Goal: Task Accomplishment & Management: Use online tool/utility

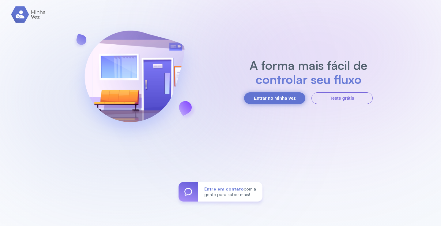
click at [275, 99] on button "Entrar no Minha Vez" at bounding box center [274, 99] width 61 height 12
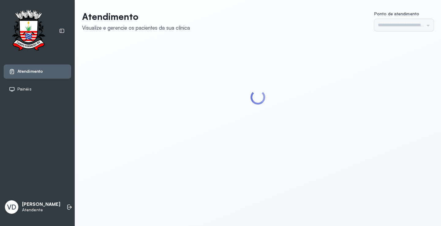
type input "*********"
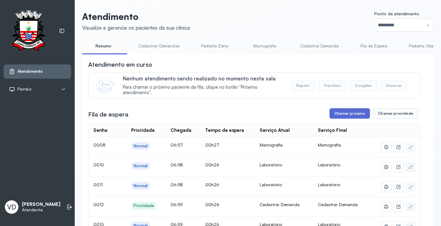
click at [336, 119] on button "Chamar próximo" at bounding box center [350, 113] width 40 height 10
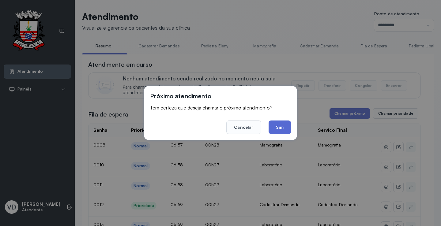
click at [284, 127] on button "Sim" at bounding box center [280, 127] width 22 height 13
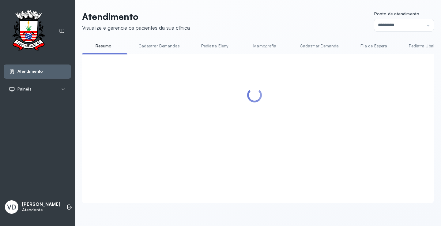
drag, startPoint x: 346, startPoint y: 125, endPoint x: 335, endPoint y: 119, distance: 13.0
click at [336, 119] on div at bounding box center [254, 121] width 333 height 122
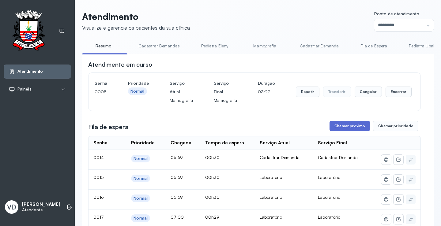
click at [354, 124] on button "Chamar próximo" at bounding box center [350, 126] width 40 height 10
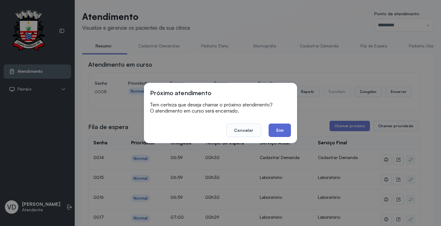
click at [270, 127] on button "Sim" at bounding box center [280, 130] width 22 height 13
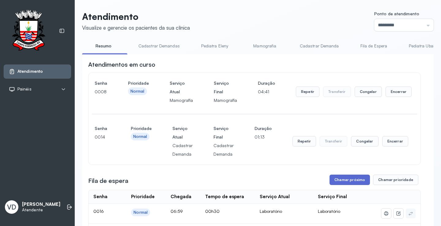
click at [334, 177] on button "Chamar próximo" at bounding box center [350, 180] width 40 height 10
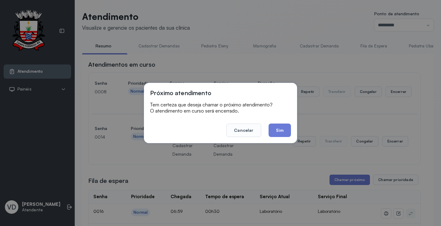
click at [279, 127] on button "Sim" at bounding box center [280, 130] width 22 height 13
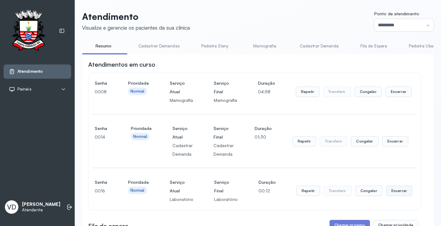
click at [392, 189] on button "Encerrar" at bounding box center [399, 191] width 26 height 10
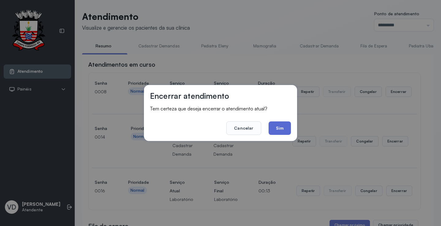
click at [282, 127] on button "Sim" at bounding box center [280, 128] width 22 height 13
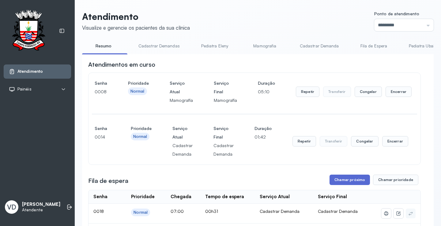
click at [337, 178] on button "Chamar próximo" at bounding box center [350, 180] width 40 height 10
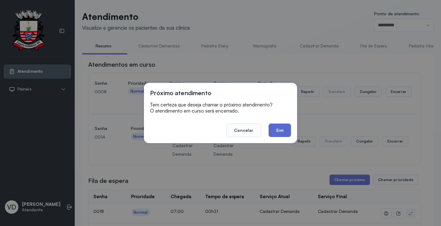
click at [290, 127] on button "Sim" at bounding box center [280, 130] width 22 height 13
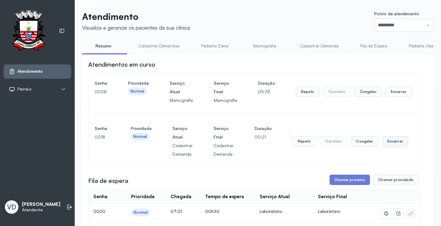
click at [384, 144] on button "Encerrar" at bounding box center [395, 141] width 26 height 10
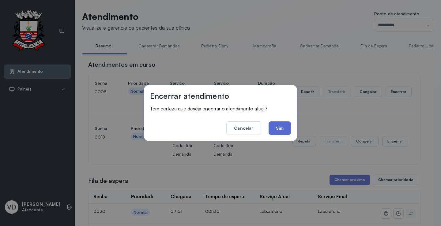
click at [285, 133] on button "Sim" at bounding box center [280, 128] width 22 height 13
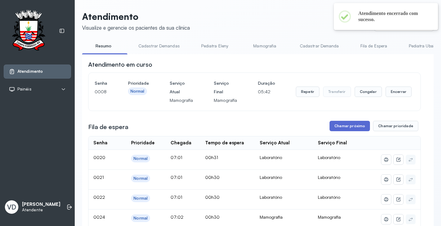
click at [349, 130] on button "Chamar próximo" at bounding box center [350, 126] width 40 height 10
click at [339, 126] on button "Chamar próximo" at bounding box center [350, 126] width 40 height 10
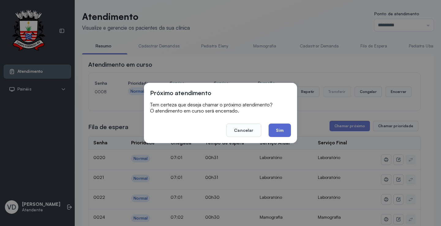
click at [283, 127] on button "Sim" at bounding box center [280, 130] width 22 height 13
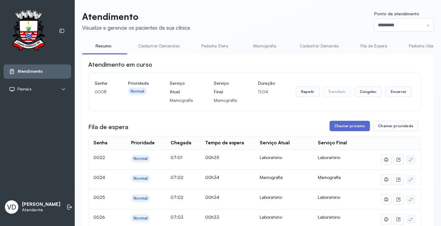
click at [338, 127] on button "Chamar próximo" at bounding box center [350, 126] width 40 height 10
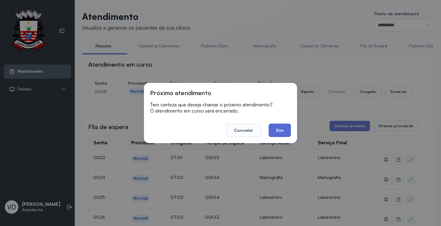
click at [278, 131] on button "Sim" at bounding box center [280, 130] width 22 height 13
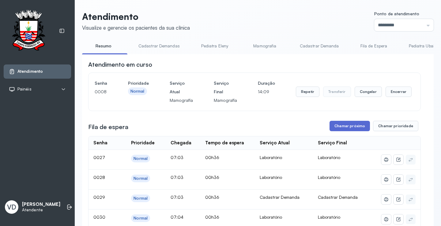
click at [340, 127] on button "Chamar próximo" at bounding box center [350, 126] width 40 height 10
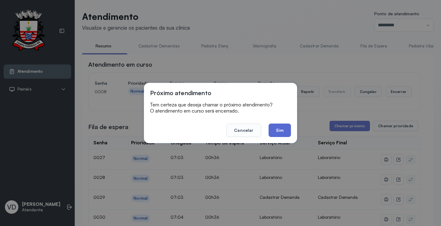
click at [280, 130] on button "Sim" at bounding box center [280, 130] width 22 height 13
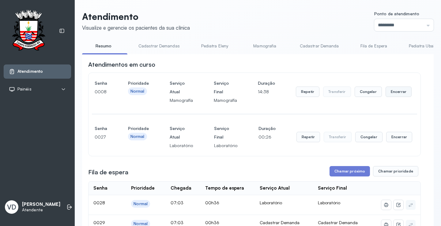
click at [394, 93] on button "Encerrar" at bounding box center [399, 92] width 26 height 10
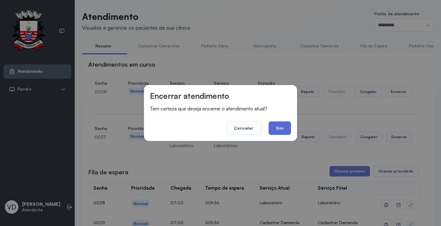
click at [287, 132] on button "Sim" at bounding box center [280, 128] width 22 height 13
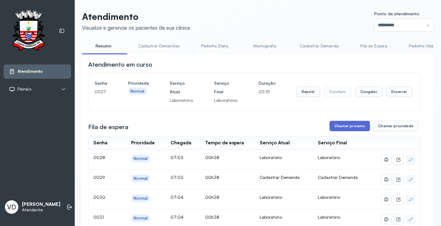
click at [341, 129] on button "Chamar próximo" at bounding box center [350, 126] width 40 height 10
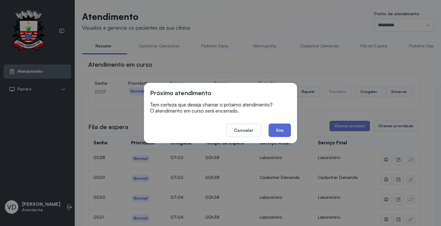
click at [281, 129] on button "Sim" at bounding box center [280, 130] width 22 height 13
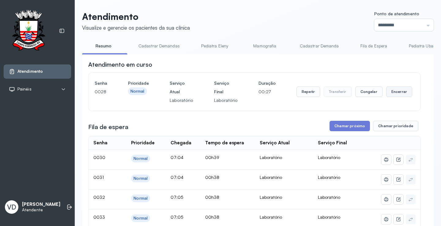
click at [390, 97] on button "Encerrar" at bounding box center [399, 92] width 26 height 10
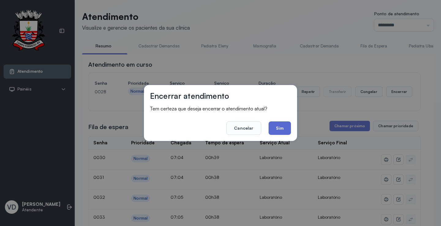
click at [281, 131] on button "Sim" at bounding box center [280, 128] width 22 height 13
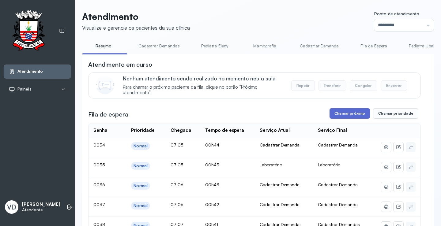
click at [353, 114] on button "Chamar próximo" at bounding box center [350, 113] width 40 height 10
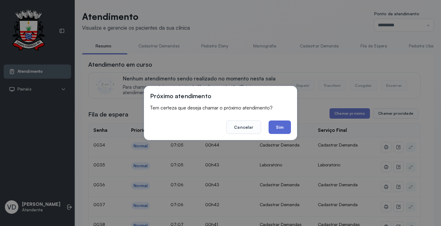
click at [272, 125] on button "Sim" at bounding box center [280, 127] width 22 height 13
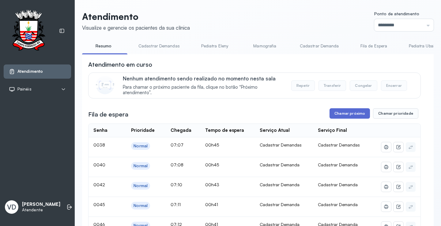
click at [363, 116] on button "Chamar próximo" at bounding box center [350, 113] width 40 height 10
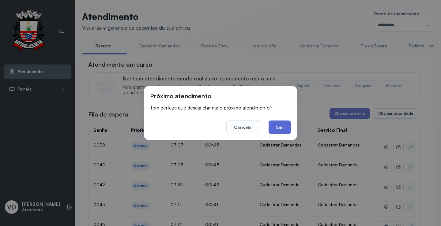
click at [282, 127] on button "Sim" at bounding box center [280, 127] width 22 height 13
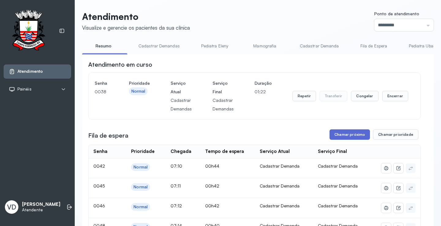
click at [350, 137] on button "Chamar próximo" at bounding box center [350, 135] width 40 height 10
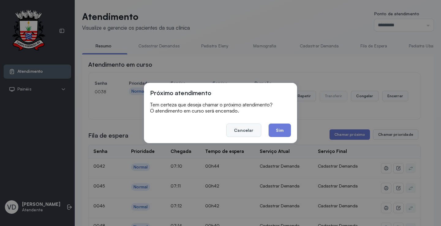
click at [233, 130] on button "Cancelar" at bounding box center [243, 130] width 35 height 13
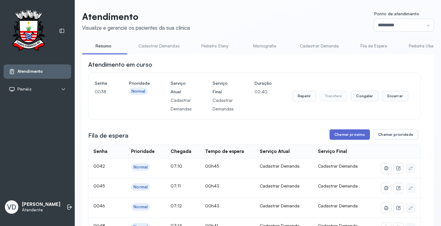
click at [346, 140] on button "Chamar próximo" at bounding box center [350, 135] width 40 height 10
click at [337, 137] on button "Chamar próximo" at bounding box center [350, 135] width 40 height 10
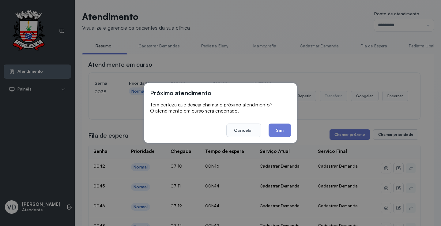
drag, startPoint x: 283, startPoint y: 131, endPoint x: 279, endPoint y: 130, distance: 3.7
click at [283, 131] on button "Sim" at bounding box center [280, 130] width 22 height 13
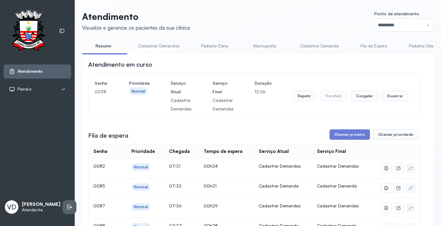
click at [63, 201] on li at bounding box center [69, 207] width 13 height 13
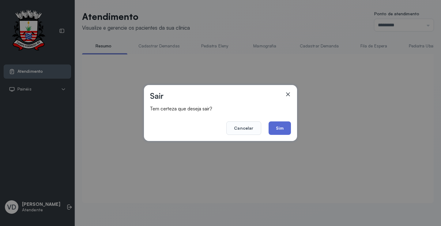
click at [283, 127] on button "Sim" at bounding box center [280, 128] width 22 height 13
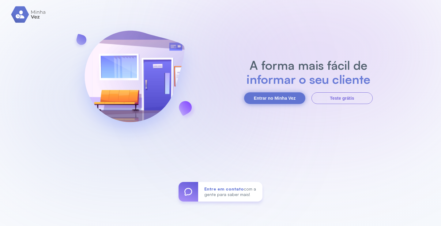
click at [284, 99] on button "Entrar no Minha Vez" at bounding box center [274, 99] width 61 height 12
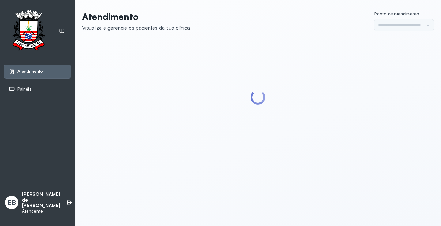
type input "*********"
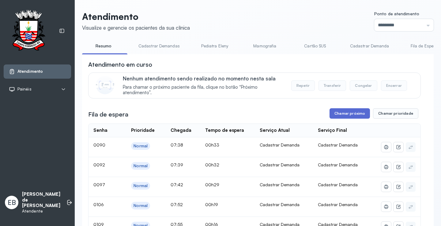
click at [345, 115] on button "Chamar próximo" at bounding box center [350, 113] width 40 height 10
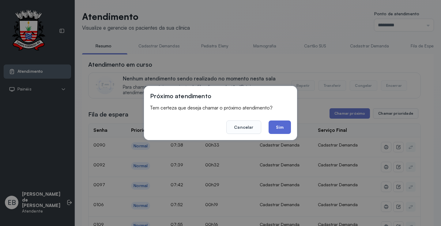
click at [279, 124] on button "Sim" at bounding box center [280, 127] width 22 height 13
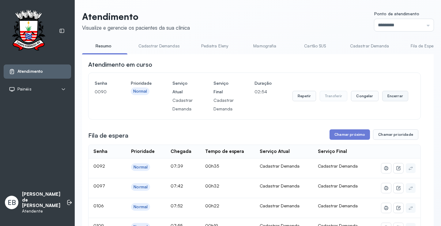
click at [393, 98] on button "Encerrar" at bounding box center [395, 96] width 26 height 10
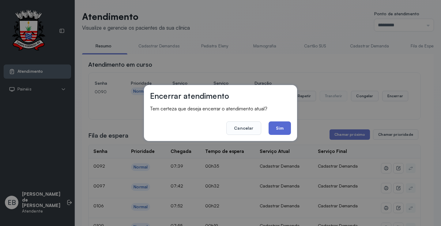
click at [278, 127] on button "Sim" at bounding box center [280, 128] width 22 height 13
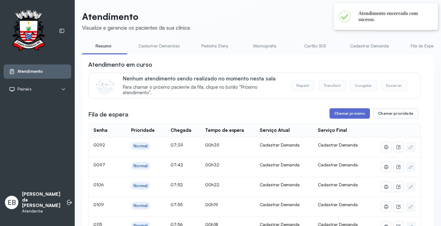
click at [353, 116] on button "Chamar próximo" at bounding box center [350, 113] width 40 height 10
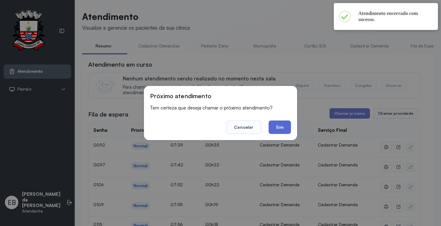
click at [277, 126] on button "Sim" at bounding box center [280, 127] width 22 height 13
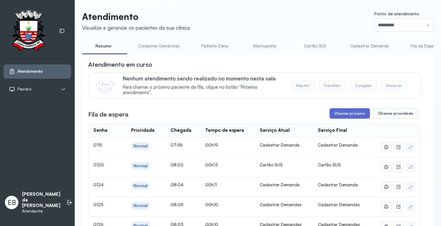
click at [351, 115] on button "Chamar próximo" at bounding box center [350, 113] width 40 height 10
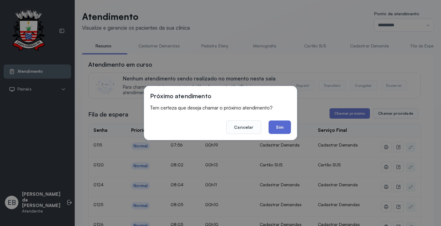
click at [289, 127] on button "Sim" at bounding box center [280, 127] width 22 height 13
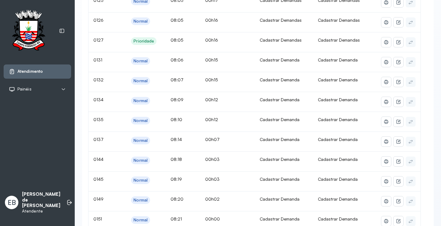
scroll to position [92, 0]
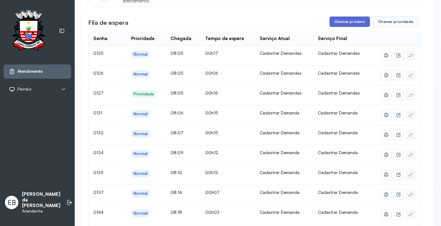
click at [354, 26] on button "Chamar próximo" at bounding box center [350, 22] width 40 height 10
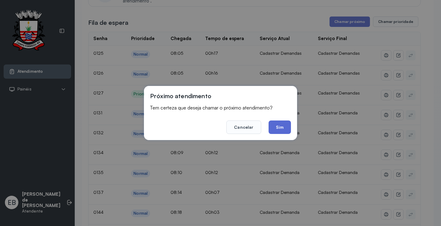
click at [283, 128] on button "Sim" at bounding box center [280, 127] width 22 height 13
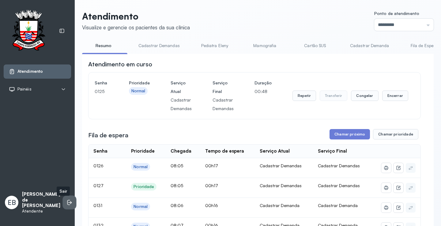
scroll to position [61, 0]
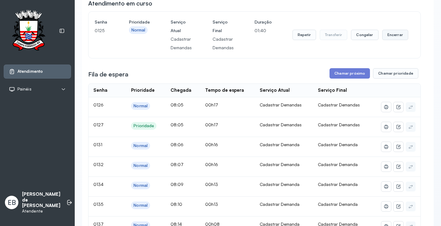
click at [393, 35] on button "Encerrar" at bounding box center [395, 35] width 26 height 10
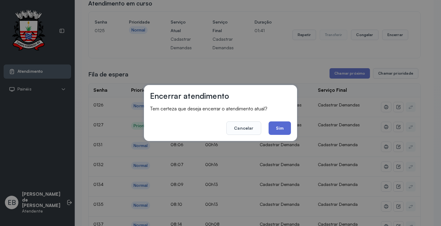
click at [279, 128] on button "Sim" at bounding box center [280, 128] width 22 height 13
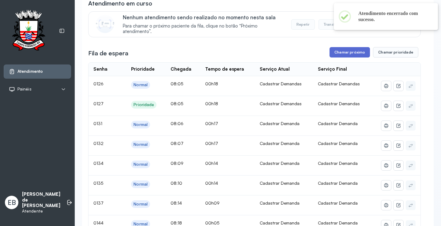
click at [342, 56] on button "Chamar próximo" at bounding box center [350, 52] width 40 height 10
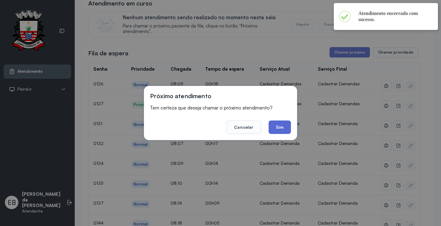
click at [281, 130] on button "Sim" at bounding box center [280, 127] width 22 height 13
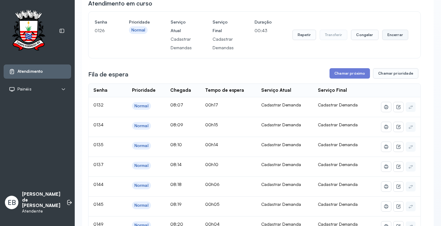
click at [387, 35] on button "Encerrar" at bounding box center [395, 35] width 26 height 10
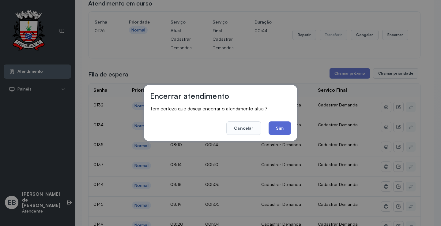
click at [285, 128] on button "Sim" at bounding box center [280, 128] width 22 height 13
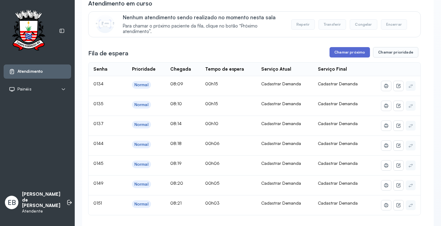
click at [354, 50] on button "Chamar próximo" at bounding box center [350, 52] width 40 height 10
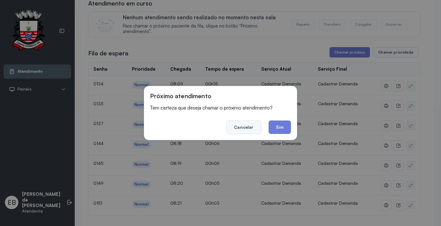
click at [239, 125] on button "Cancelar" at bounding box center [243, 127] width 35 height 13
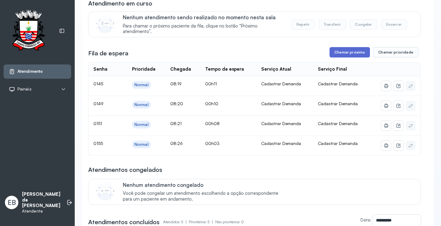
click at [344, 53] on button "Chamar próximo" at bounding box center [350, 52] width 40 height 10
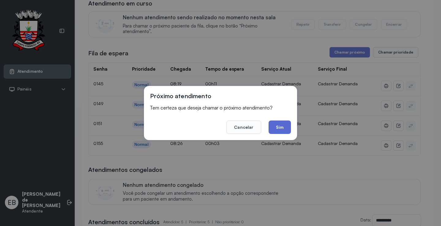
click at [276, 130] on button "Sim" at bounding box center [280, 127] width 22 height 13
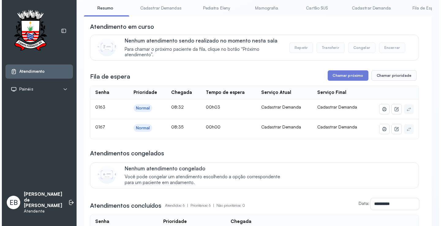
scroll to position [0, 0]
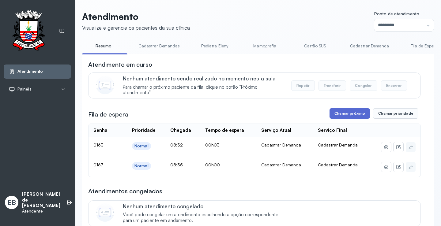
click at [354, 117] on button "Chamar próximo" at bounding box center [350, 113] width 40 height 10
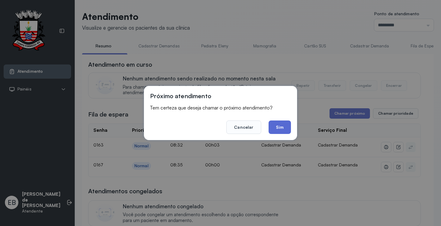
click at [282, 128] on button "Sim" at bounding box center [280, 127] width 22 height 13
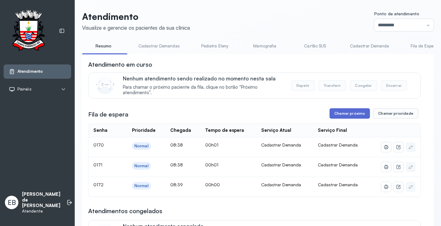
click at [341, 116] on button "Chamar próximo" at bounding box center [350, 113] width 40 height 10
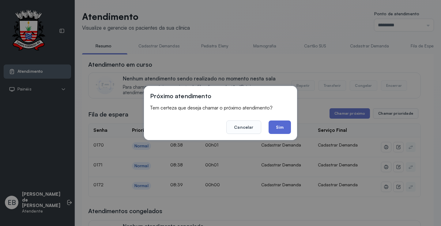
click at [284, 127] on button "Sim" at bounding box center [280, 127] width 22 height 13
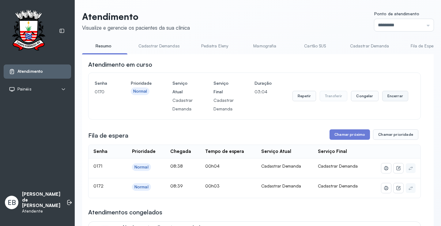
click at [388, 98] on button "Encerrar" at bounding box center [395, 96] width 26 height 10
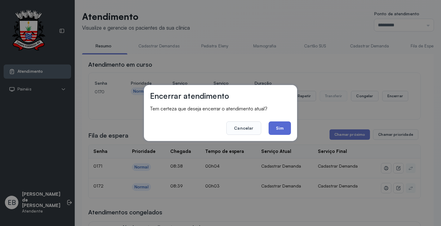
click at [284, 128] on button "Sim" at bounding box center [280, 128] width 22 height 13
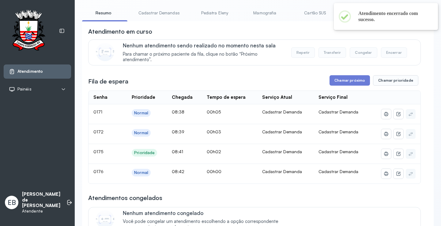
scroll to position [92, 0]
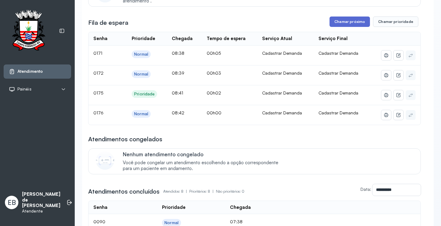
click at [345, 26] on button "Chamar próximo" at bounding box center [350, 22] width 40 height 10
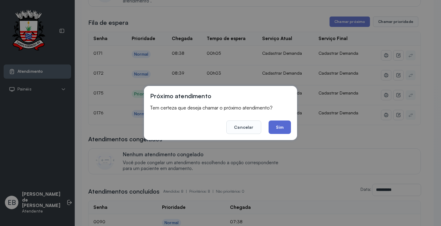
click at [290, 128] on button "Sim" at bounding box center [280, 127] width 22 height 13
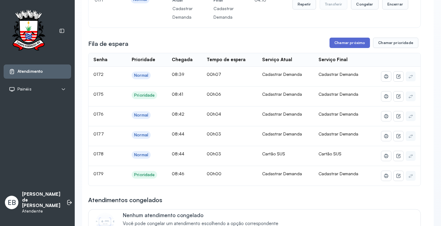
click at [350, 44] on button "Chamar próximo" at bounding box center [350, 43] width 40 height 10
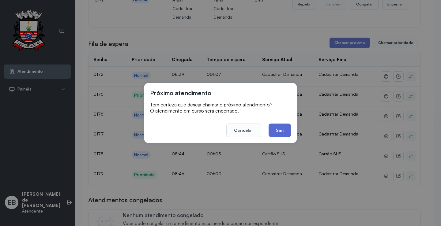
click at [280, 128] on button "Sim" at bounding box center [280, 130] width 22 height 13
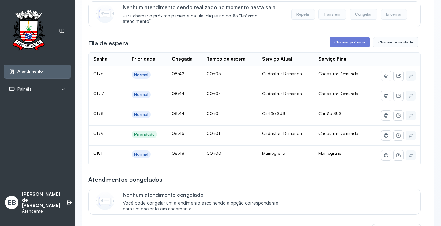
scroll to position [31, 0]
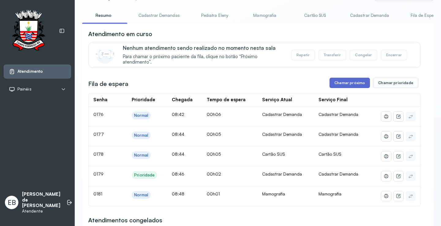
click at [339, 87] on button "Chamar próximo" at bounding box center [350, 83] width 40 height 10
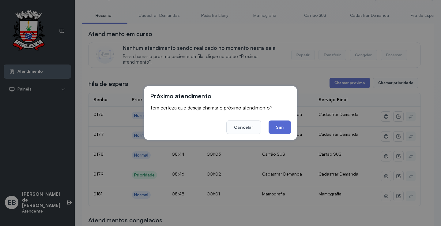
click at [279, 132] on button "Sim" at bounding box center [280, 127] width 22 height 13
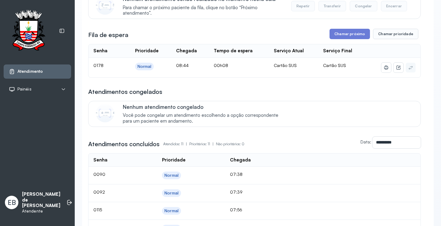
scroll to position [0, 0]
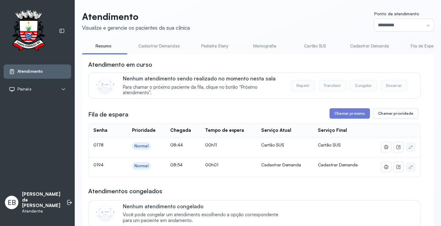
click at [168, 48] on link "Cadastrar Demandas" at bounding box center [159, 46] width 54 height 10
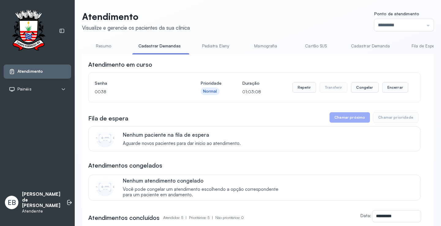
click at [355, 46] on link "Cadastrar Demanda" at bounding box center [370, 46] width 51 height 10
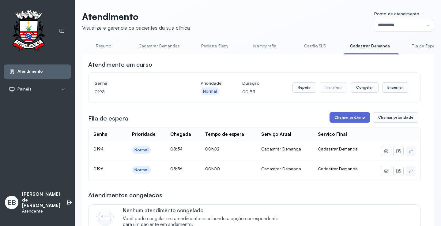
click at [349, 116] on button "Chamar próximo" at bounding box center [350, 117] width 40 height 10
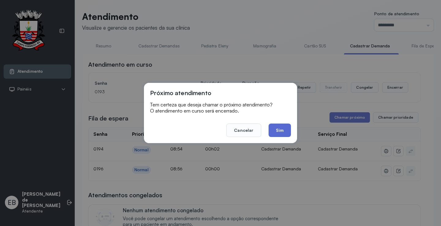
click at [278, 131] on button "Sim" at bounding box center [280, 130] width 22 height 13
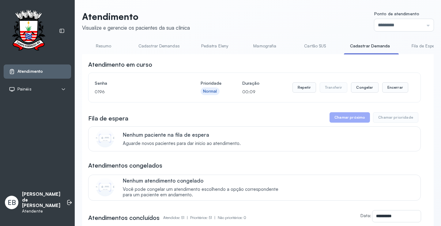
click at [108, 47] on link "Resumo" at bounding box center [103, 46] width 43 height 10
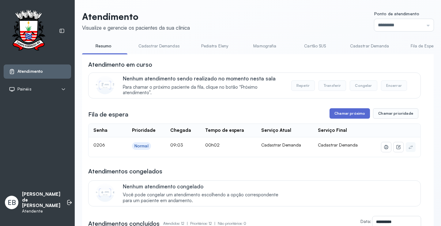
click at [344, 116] on button "Chamar próximo" at bounding box center [350, 113] width 40 height 10
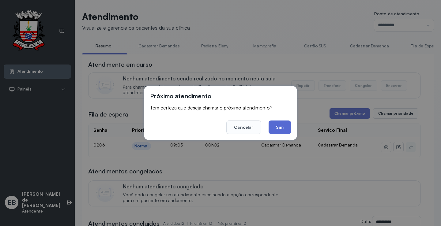
click at [285, 128] on button "Sim" at bounding box center [280, 127] width 22 height 13
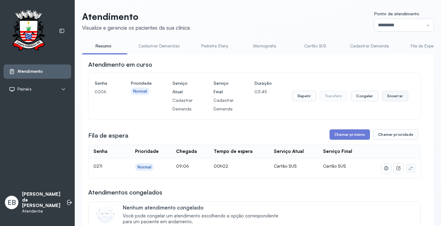
click at [393, 99] on button "Encerrar" at bounding box center [395, 96] width 26 height 10
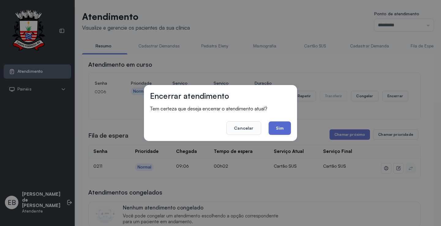
click at [284, 126] on button "Sim" at bounding box center [280, 128] width 22 height 13
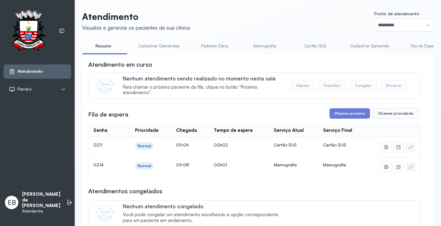
click at [258, 46] on link "Mamografia" at bounding box center [265, 46] width 43 height 10
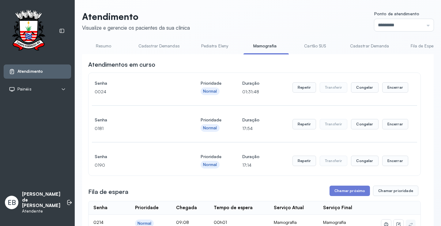
scroll to position [31, 0]
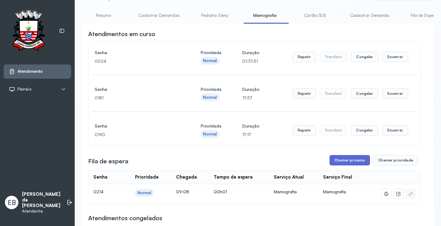
click at [352, 162] on button "Chamar próximo" at bounding box center [350, 160] width 40 height 10
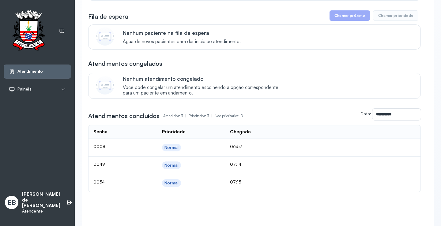
scroll to position [215, 0]
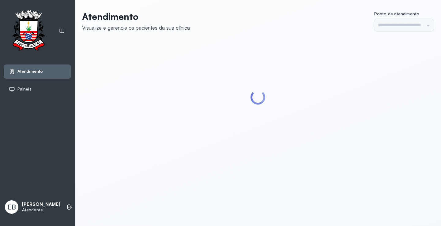
type input "*********"
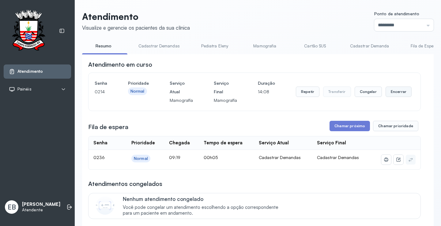
click at [394, 93] on button "Encerrar" at bounding box center [399, 92] width 26 height 10
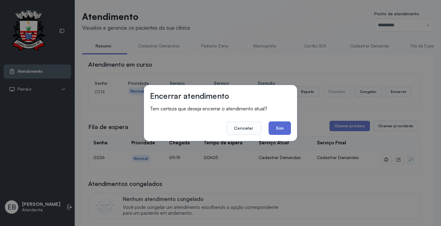
click at [276, 125] on button "Sim" at bounding box center [280, 128] width 22 height 13
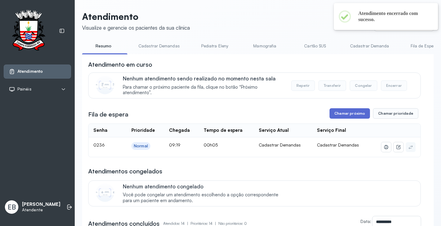
click at [336, 113] on button "Chamar próximo" at bounding box center [350, 113] width 40 height 10
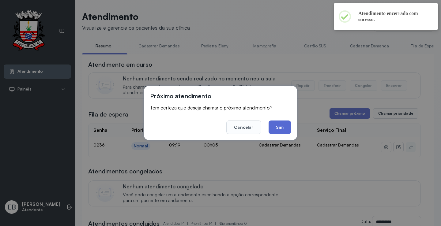
click at [281, 127] on button "Sim" at bounding box center [280, 127] width 22 height 13
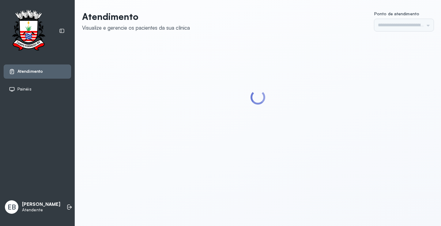
type input "*********"
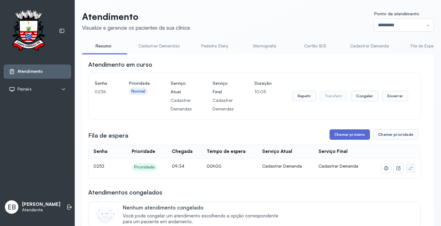
click at [345, 137] on button "Chamar próximo" at bounding box center [350, 135] width 40 height 10
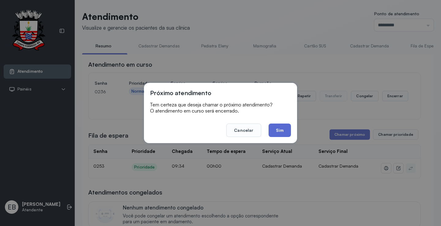
click at [283, 133] on button "Sim" at bounding box center [280, 130] width 22 height 13
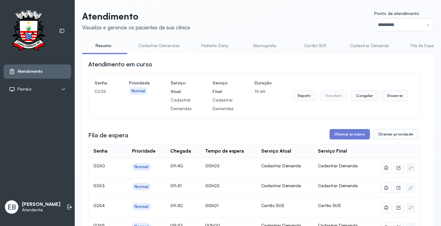
scroll to position [123, 0]
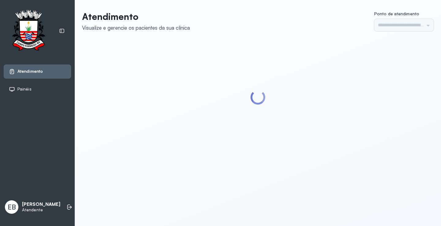
type input "*********"
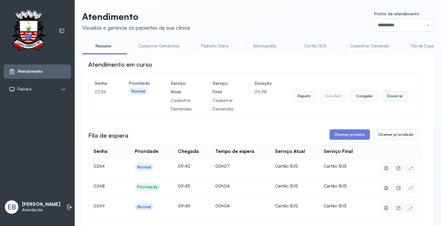
click at [388, 98] on button "Encerrar" at bounding box center [395, 96] width 26 height 10
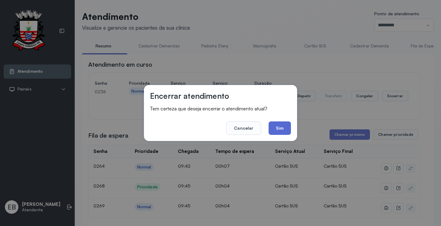
click at [279, 124] on button "Sim" at bounding box center [280, 128] width 22 height 13
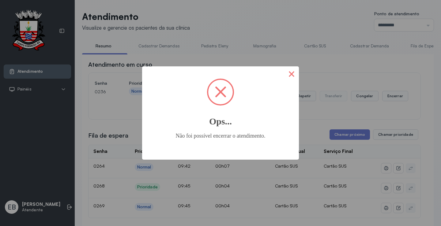
click at [290, 76] on button "×" at bounding box center [291, 73] width 15 height 15
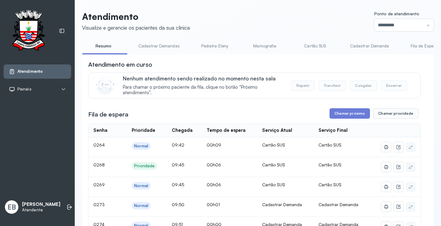
click at [154, 48] on link "Cadastrar Demandas" at bounding box center [159, 46] width 54 height 10
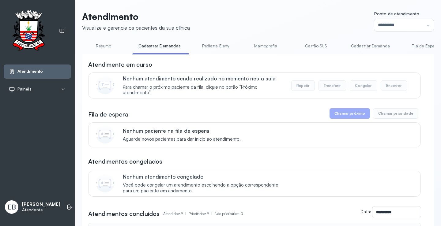
click at [355, 45] on link "Cadastrar Demanda" at bounding box center [370, 46] width 51 height 10
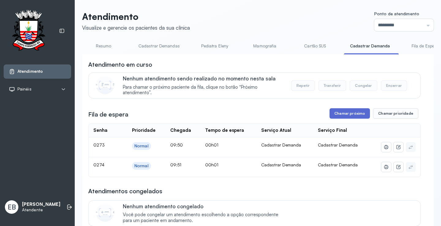
click at [354, 113] on button "Chamar próximo" at bounding box center [350, 113] width 40 height 10
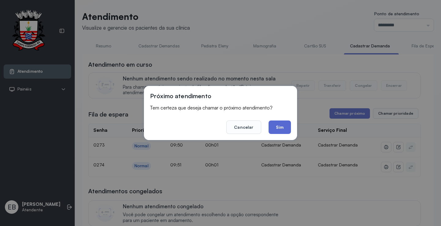
click at [279, 128] on button "Sim" at bounding box center [280, 127] width 22 height 13
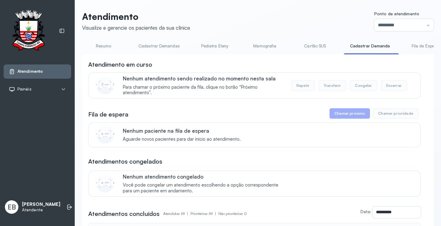
click at [112, 44] on link "Resumo" at bounding box center [103, 46] width 43 height 10
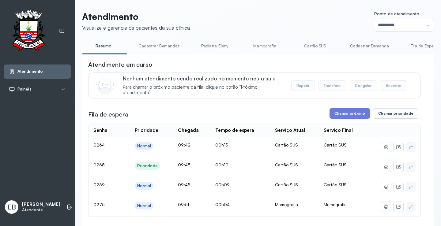
click at [264, 47] on link "Mamografia" at bounding box center [265, 46] width 43 height 10
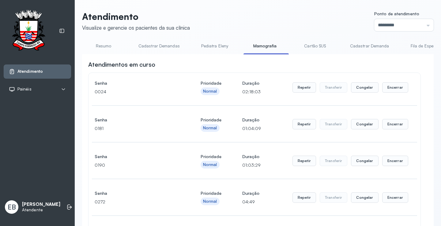
click at [112, 47] on link "Resumo" at bounding box center [103, 46] width 43 height 10
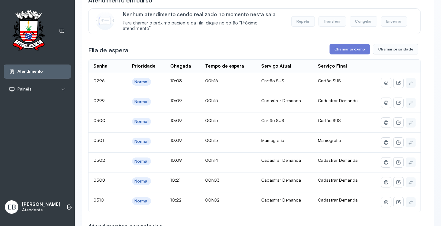
scroll to position [41, 0]
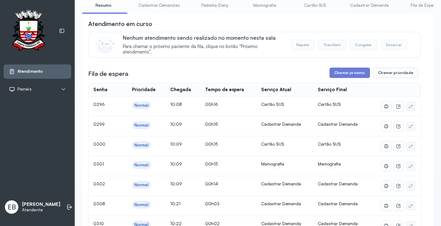
click at [157, 3] on link "Cadastrar Demandas" at bounding box center [159, 5] width 54 height 10
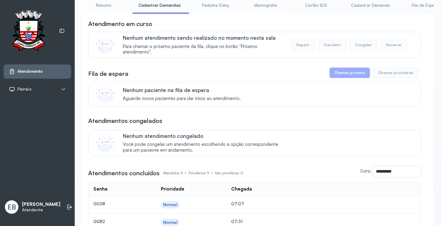
click at [359, 6] on link "Cadastrar Demanda" at bounding box center [370, 5] width 51 height 10
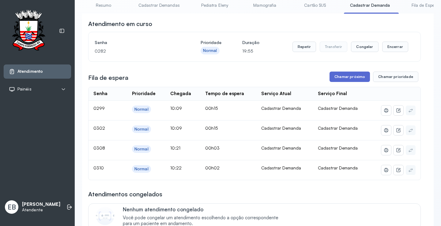
click at [343, 76] on button "Chamar próximo" at bounding box center [350, 77] width 40 height 10
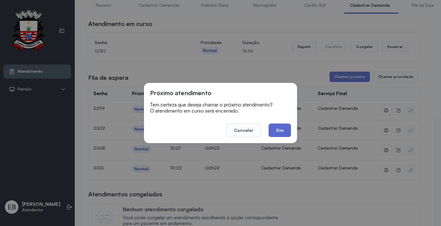
click at [282, 129] on button "Sim" at bounding box center [280, 130] width 22 height 13
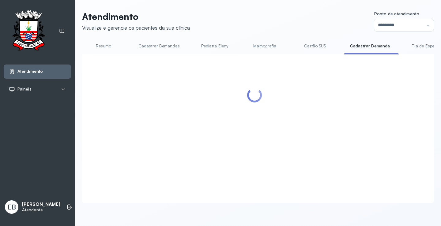
scroll to position [0, 0]
click at [108, 44] on link "Resumo" at bounding box center [103, 46] width 43 height 10
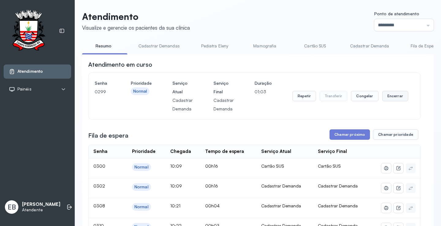
click at [384, 98] on button "Encerrar" at bounding box center [395, 96] width 26 height 10
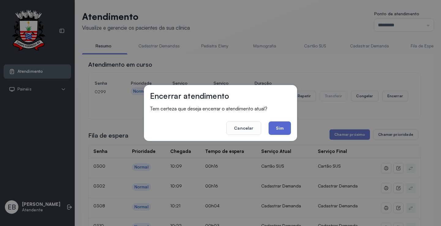
click at [279, 126] on button "Sim" at bounding box center [280, 128] width 22 height 13
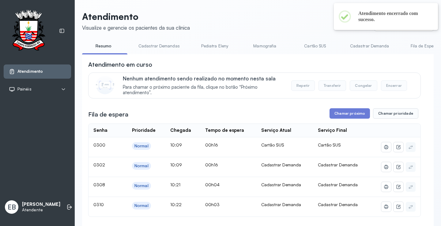
click at [369, 44] on link "Cadastrar Demanda" at bounding box center [369, 46] width 51 height 10
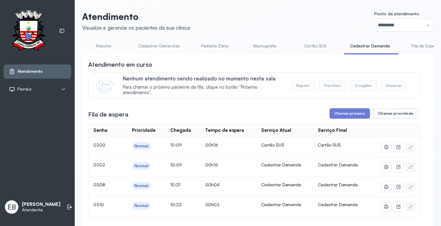
click at [165, 47] on link "Cadastrar Demandas" at bounding box center [159, 46] width 54 height 10
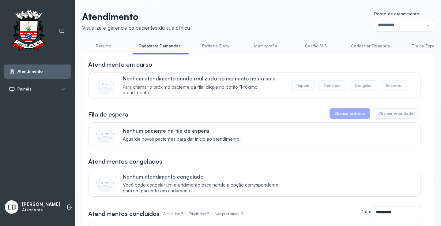
click at [368, 47] on link "Cadastrar Demanda" at bounding box center [370, 46] width 51 height 10
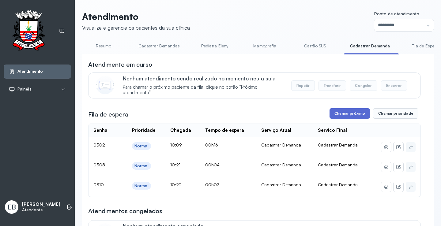
click at [351, 113] on button "Chamar próximo" at bounding box center [350, 113] width 40 height 10
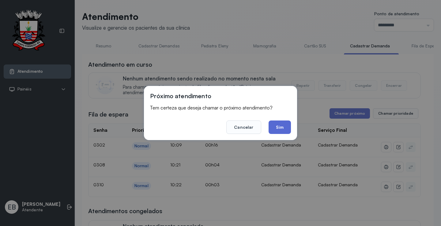
click at [279, 128] on button "Sim" at bounding box center [280, 127] width 22 height 13
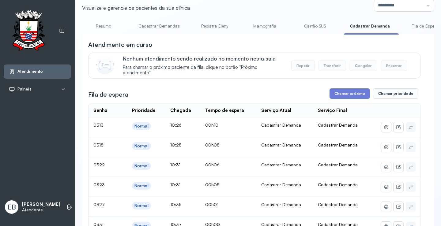
scroll to position [31, 0]
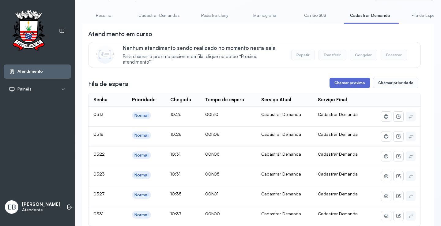
click at [346, 85] on button "Chamar próximo" at bounding box center [350, 83] width 40 height 10
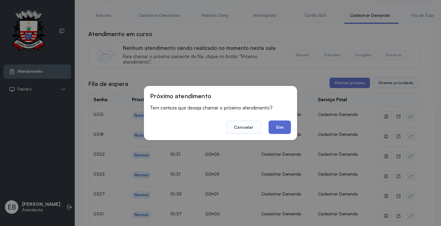
click at [282, 124] on button "Sim" at bounding box center [280, 127] width 22 height 13
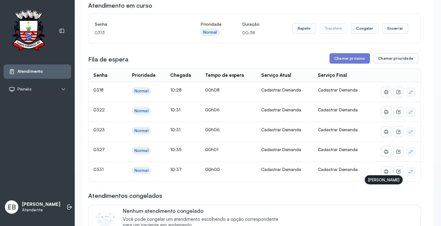
scroll to position [0, 0]
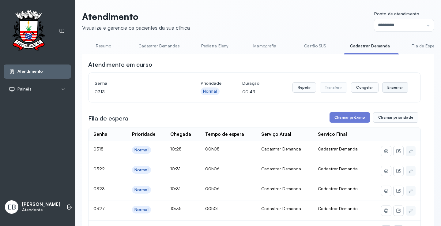
click at [388, 89] on button "Encerrar" at bounding box center [395, 87] width 26 height 10
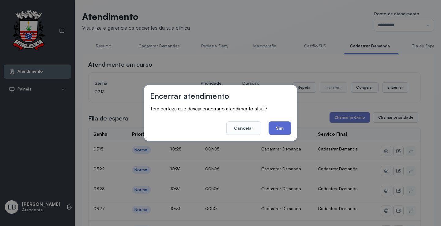
click at [281, 129] on button "Sim" at bounding box center [280, 128] width 22 height 13
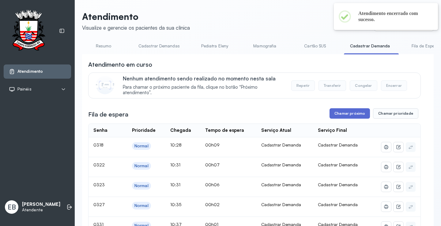
click at [343, 118] on button "Chamar próximo" at bounding box center [350, 113] width 40 height 10
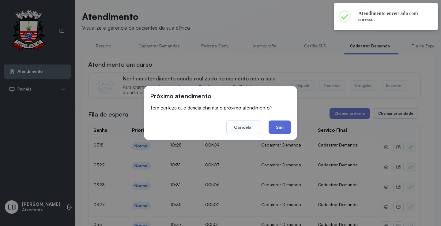
click at [275, 126] on button "Sim" at bounding box center [280, 127] width 22 height 13
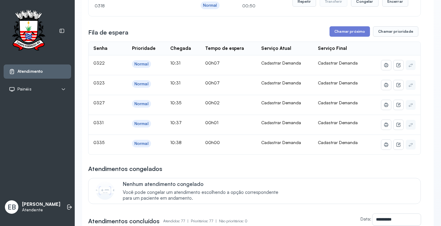
scroll to position [92, 0]
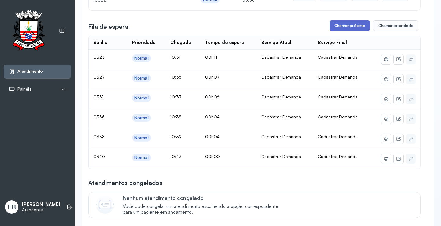
click at [352, 23] on button "Chamar próximo" at bounding box center [350, 26] width 40 height 10
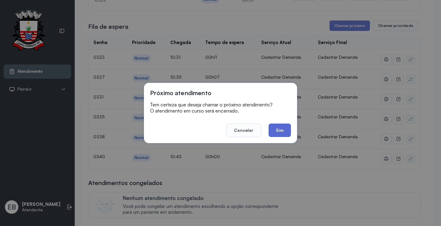
click at [277, 134] on button "Sim" at bounding box center [280, 130] width 22 height 13
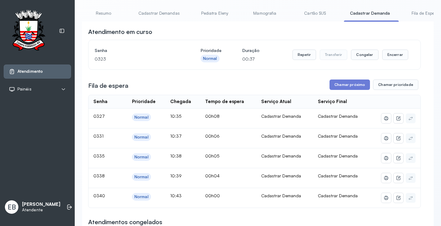
scroll to position [0, 0]
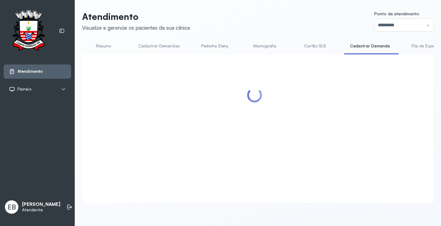
click at [111, 43] on link "Resumo" at bounding box center [103, 46] width 43 height 10
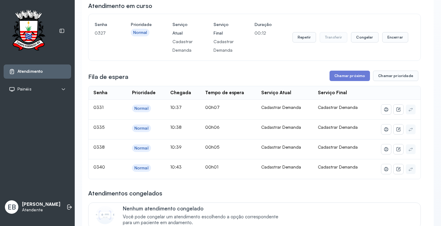
scroll to position [61, 0]
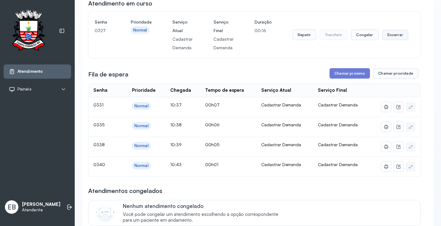
click at [392, 37] on button "Encerrar" at bounding box center [395, 35] width 26 height 10
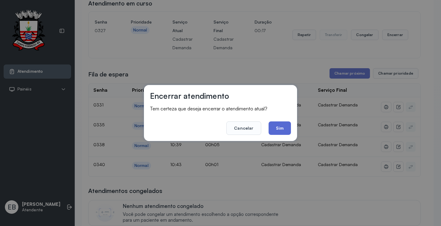
click at [279, 128] on button "Sim" at bounding box center [280, 128] width 22 height 13
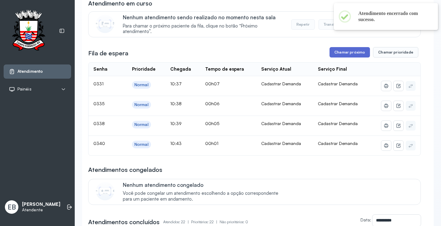
click at [340, 57] on button "Chamar próximo" at bounding box center [350, 52] width 40 height 10
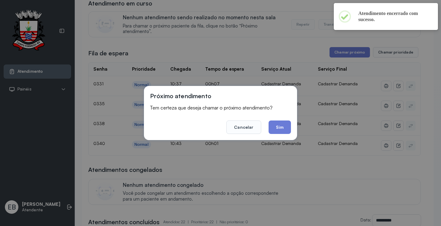
scroll to position [0, 0]
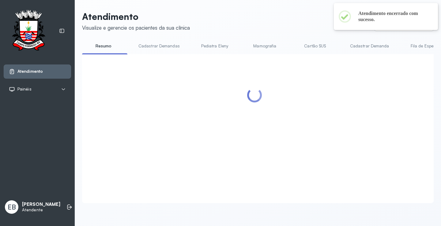
click at [284, 123] on div at bounding box center [254, 121] width 333 height 122
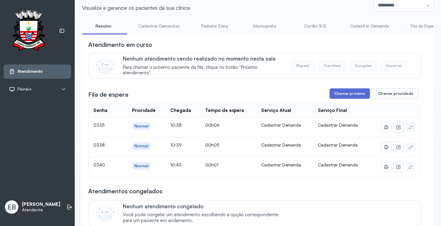
scroll to position [31, 0]
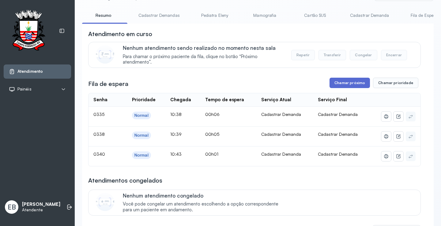
click at [348, 86] on button "Chamar próximo" at bounding box center [350, 83] width 40 height 10
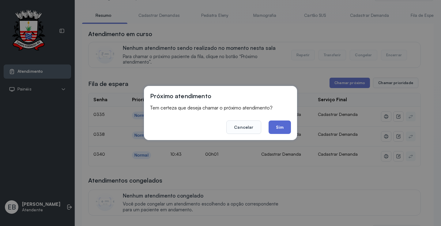
click at [280, 126] on button "Sim" at bounding box center [280, 127] width 22 height 13
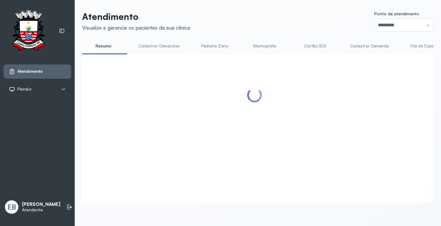
scroll to position [0, 0]
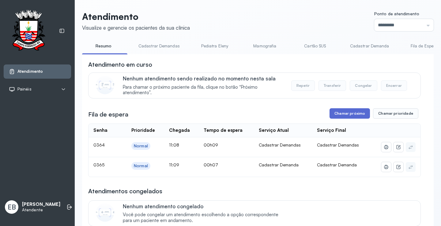
click at [350, 116] on button "Chamar próximo" at bounding box center [350, 113] width 40 height 10
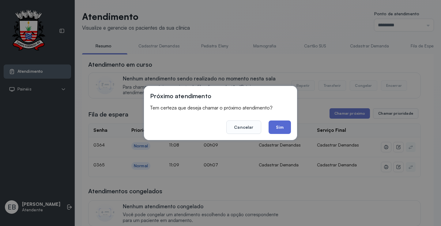
click at [283, 130] on button "Sim" at bounding box center [280, 127] width 22 height 13
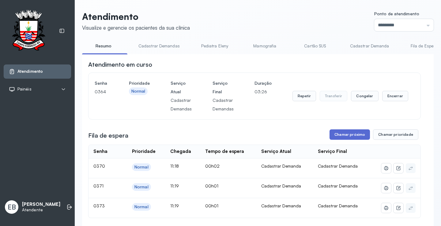
click at [347, 135] on button "Chamar próximo" at bounding box center [350, 135] width 40 height 10
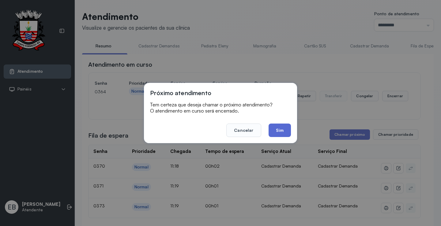
click at [285, 133] on button "Sim" at bounding box center [280, 130] width 22 height 13
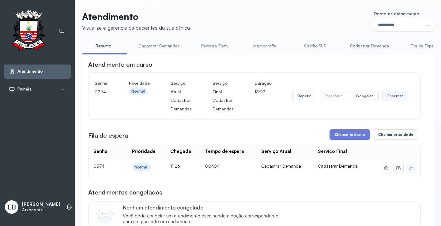
click at [390, 100] on button "Encerrar" at bounding box center [395, 96] width 26 height 10
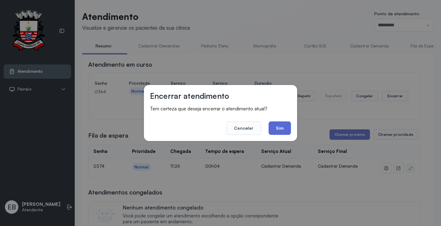
click at [288, 129] on button "Sim" at bounding box center [280, 128] width 22 height 13
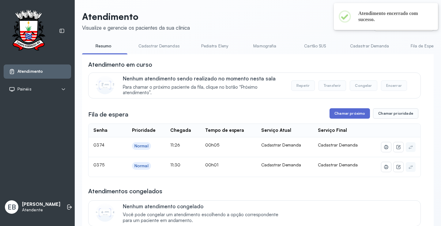
click at [352, 114] on button "Chamar próximo" at bounding box center [350, 113] width 40 height 10
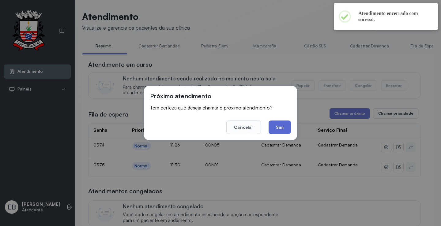
click at [277, 127] on button "Sim" at bounding box center [280, 127] width 22 height 13
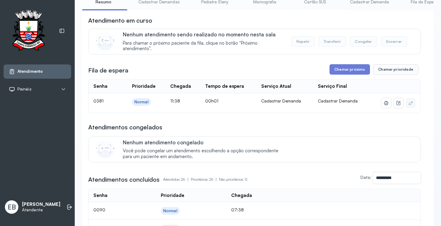
scroll to position [62, 0]
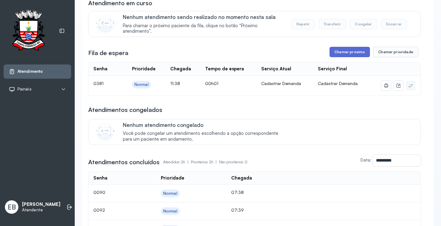
click at [347, 53] on button "Chamar próximo" at bounding box center [350, 52] width 40 height 10
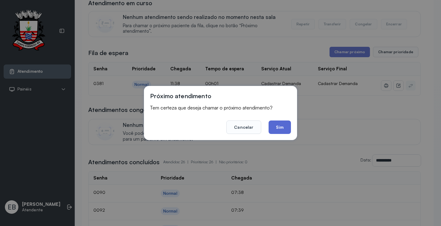
click at [279, 123] on button "Sim" at bounding box center [280, 127] width 22 height 13
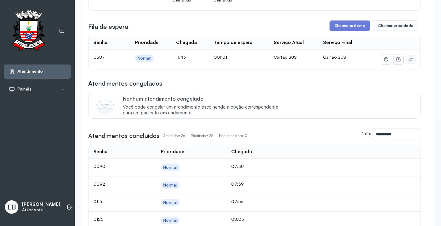
scroll to position [31, 0]
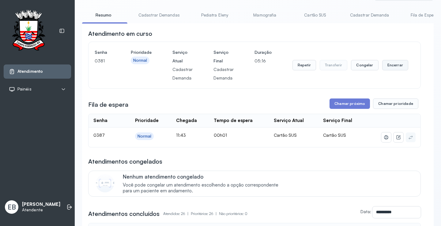
click at [392, 68] on button "Encerrar" at bounding box center [395, 65] width 26 height 10
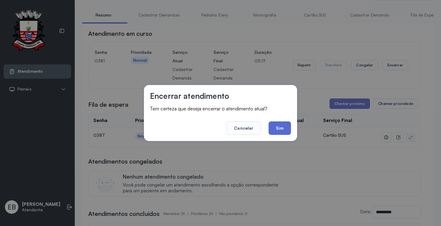
click at [280, 126] on button "Sim" at bounding box center [280, 128] width 22 height 13
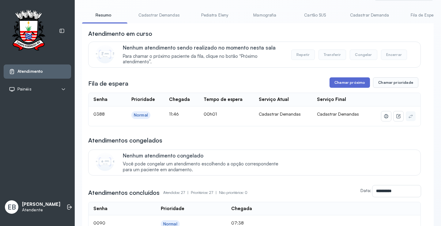
click at [348, 84] on button "Chamar próximo" at bounding box center [350, 83] width 40 height 10
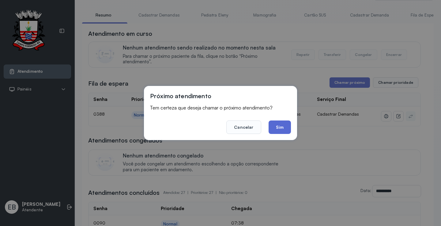
click at [284, 127] on button "Sim" at bounding box center [280, 127] width 22 height 13
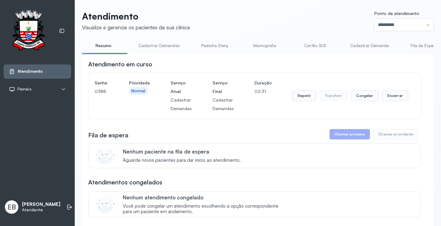
scroll to position [0, 0]
click at [393, 97] on button "Encerrar" at bounding box center [395, 96] width 26 height 10
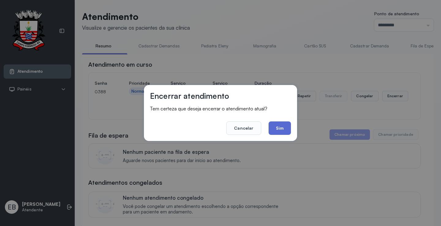
click at [283, 126] on button "Sim" at bounding box center [280, 128] width 22 height 13
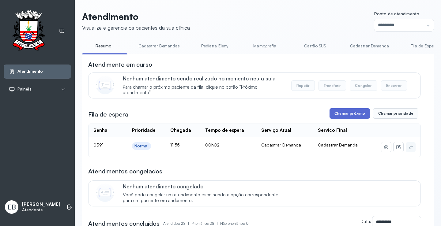
click at [353, 116] on button "Chamar próximo" at bounding box center [350, 113] width 40 height 10
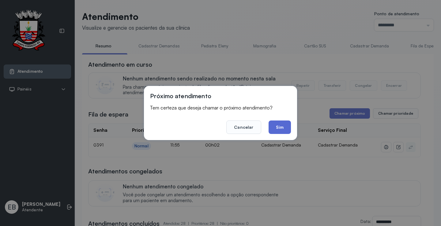
click at [287, 129] on button "Sim" at bounding box center [280, 127] width 22 height 13
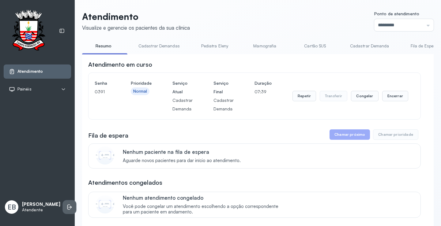
click at [66, 204] on icon at bounding box center [69, 207] width 6 height 6
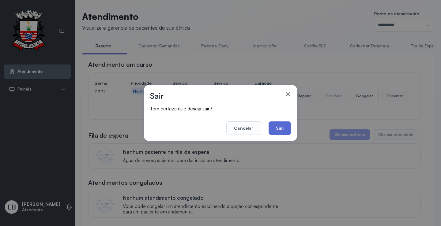
click at [279, 125] on button "Sim" at bounding box center [280, 128] width 22 height 13
